Goal: Check status: Check status

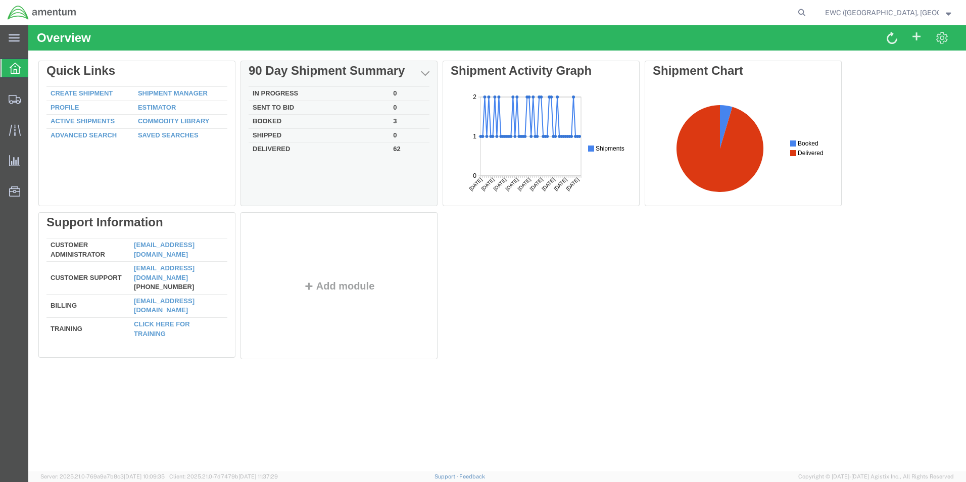
click at [269, 121] on td "Booked" at bounding box center [318, 122] width 140 height 14
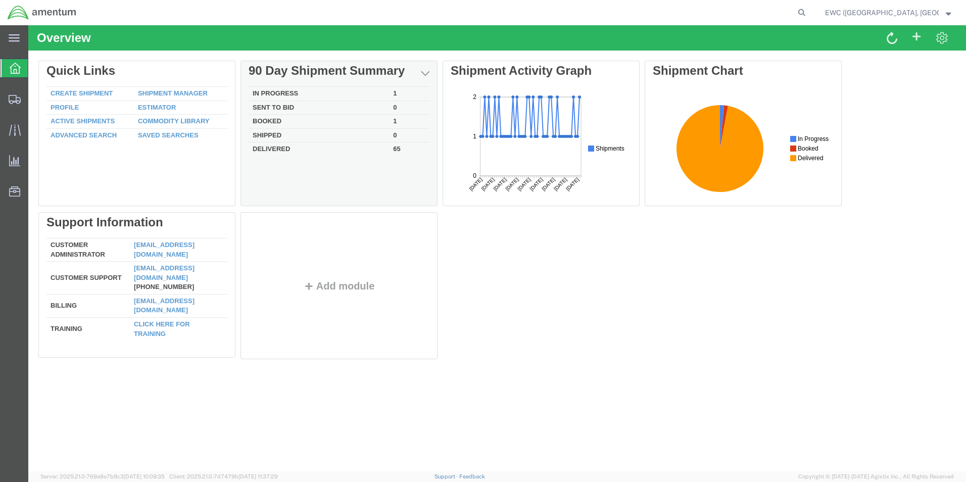
click at [287, 96] on td "In Progress" at bounding box center [318, 94] width 140 height 14
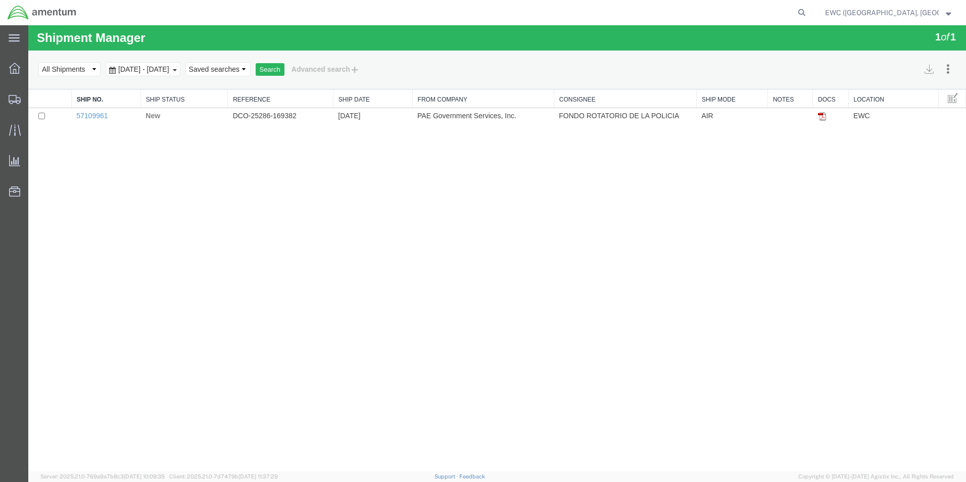
click at [534, 217] on div "Shipment Manager 1 of 1 Search Assign To Batch Processing Cancel Shipments Cons…" at bounding box center [496, 248] width 937 height 446
click at [14, 71] on icon at bounding box center [14, 68] width 11 height 11
